Goal: Complete application form

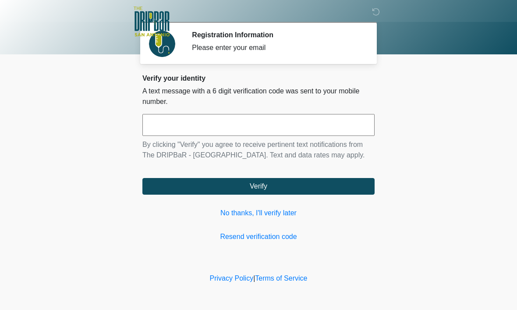
scroll to position [0, 0]
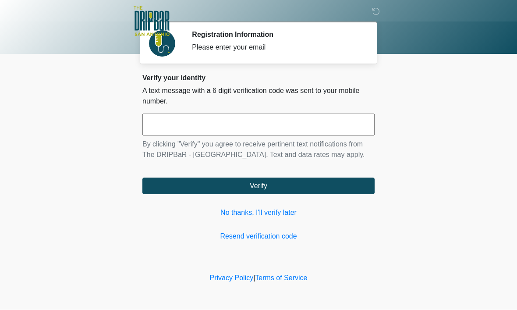
click at [267, 218] on link "No thanks, I'll verify later" at bounding box center [259, 213] width 232 height 11
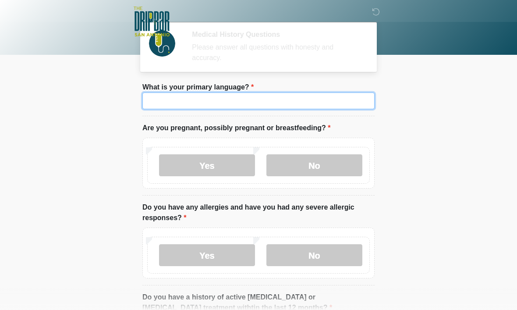
click at [242, 100] on input "What is your primary language?" at bounding box center [259, 101] width 232 height 17
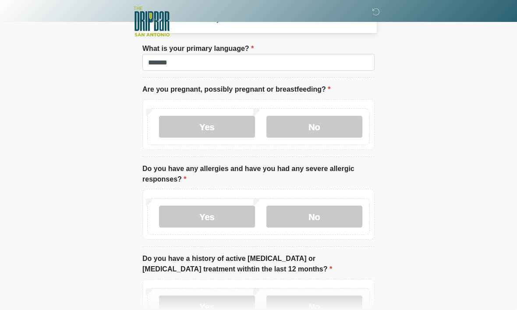
scroll to position [28, 0]
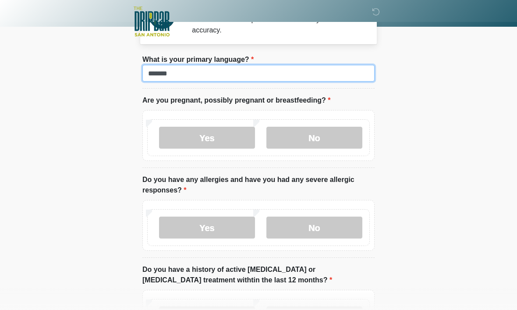
type input "*******"
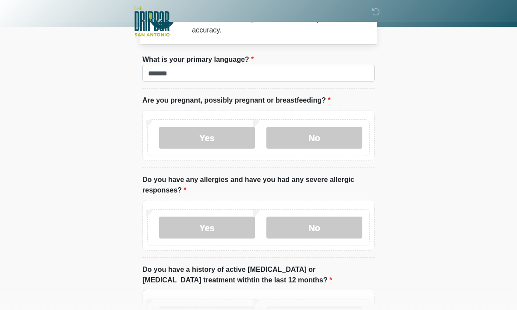
click at [340, 137] on label "No" at bounding box center [315, 138] width 96 height 22
click at [346, 231] on label "No" at bounding box center [315, 228] width 96 height 22
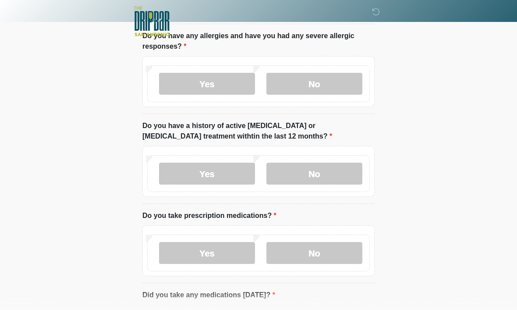
click at [339, 170] on label "No" at bounding box center [315, 174] width 96 height 22
click at [226, 259] on label "Yes" at bounding box center [207, 253] width 96 height 22
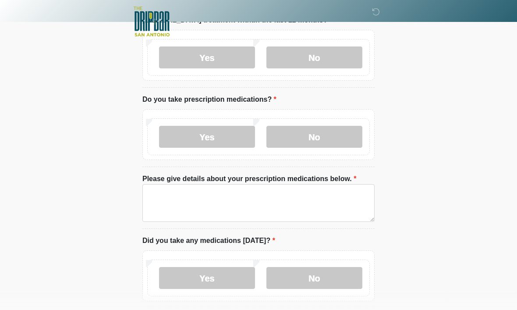
scroll to position [292, 0]
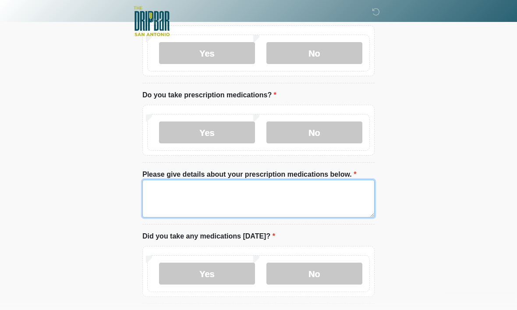
click at [308, 189] on textarea "Please give details about your prescription medications below." at bounding box center [259, 199] width 232 height 38
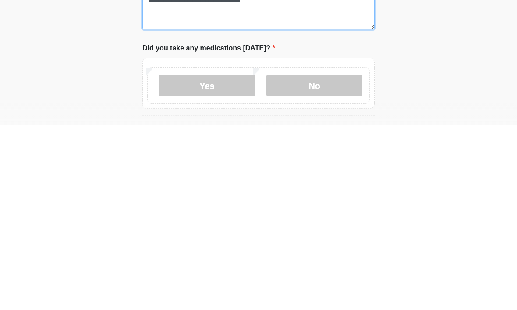
scroll to position [296, 0]
type textarea "**********"
click at [353, 260] on label "No" at bounding box center [315, 271] width 96 height 22
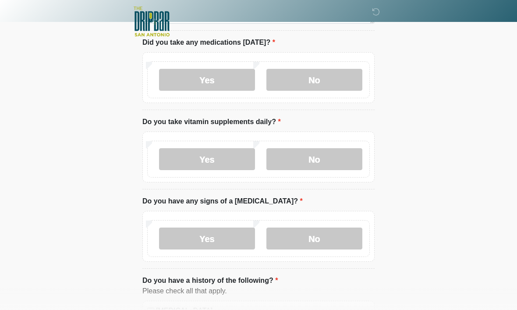
scroll to position [524, 0]
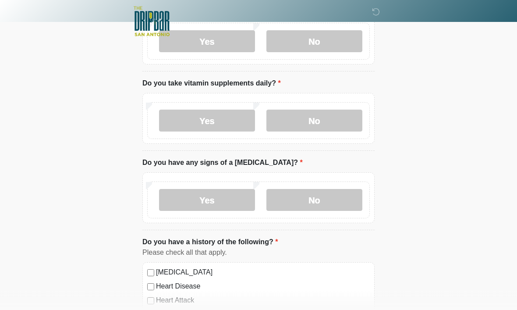
click at [238, 114] on label "Yes" at bounding box center [207, 121] width 96 height 22
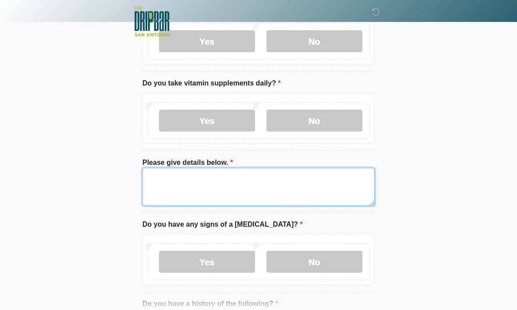
click at [344, 183] on textarea "Please give details below." at bounding box center [259, 187] width 232 height 38
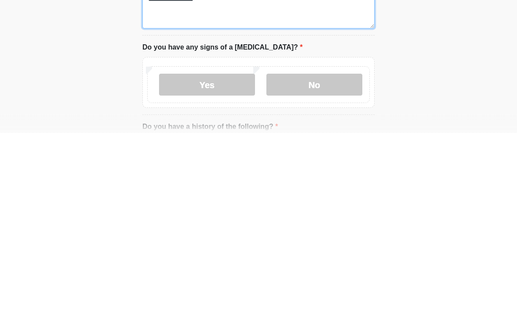
type textarea "**********"
click at [355, 251] on label "No" at bounding box center [315, 262] width 96 height 22
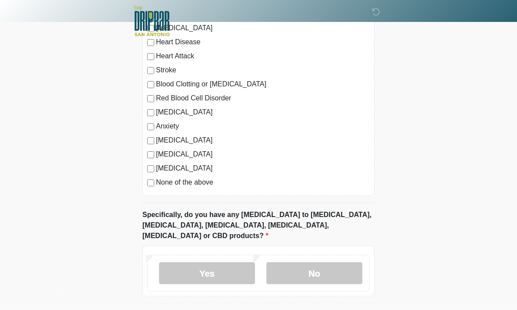
scroll to position [833, 0]
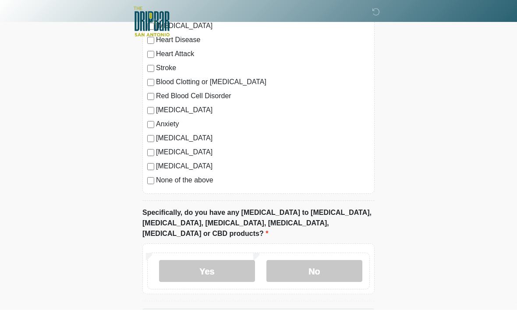
click at [339, 260] on label "No" at bounding box center [315, 271] width 96 height 22
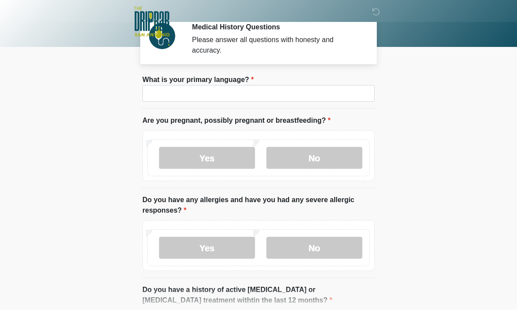
scroll to position [0, 0]
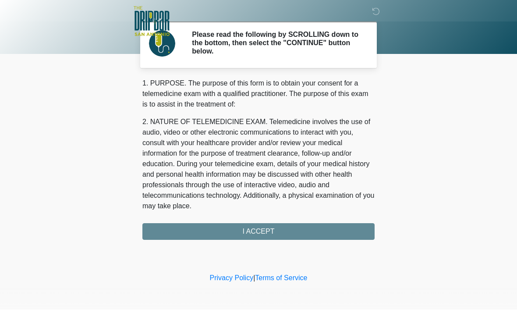
click at [357, 227] on div "1. PURPOSE. The purpose of this form is to obtain your consent for a telemedici…" at bounding box center [259, 159] width 232 height 162
click at [256, 228] on div "1. PURPOSE. The purpose of this form is to obtain your consent for a telemedici…" at bounding box center [259, 159] width 232 height 162
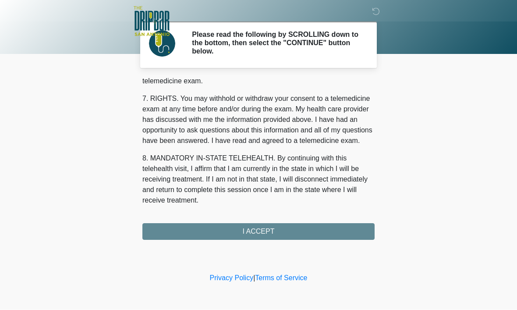
scroll to position [395, 0]
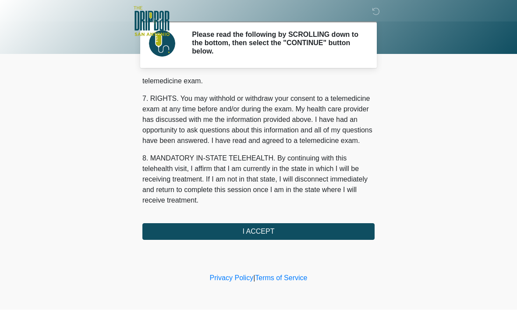
click at [265, 234] on button "I ACCEPT" at bounding box center [259, 232] width 232 height 17
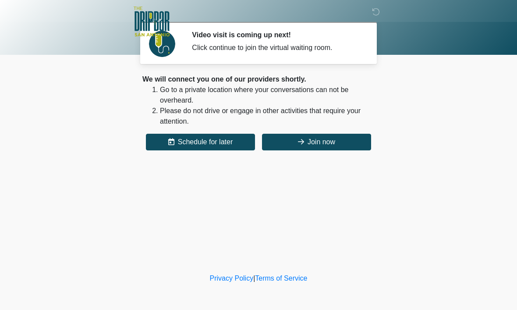
click at [348, 148] on button "Join now" at bounding box center [316, 142] width 109 height 17
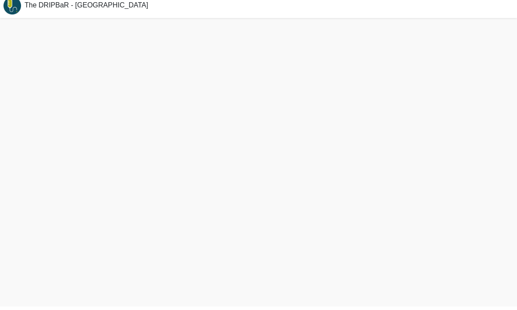
scroll to position [3, 0]
